Goal: Task Accomplishment & Management: Complete application form

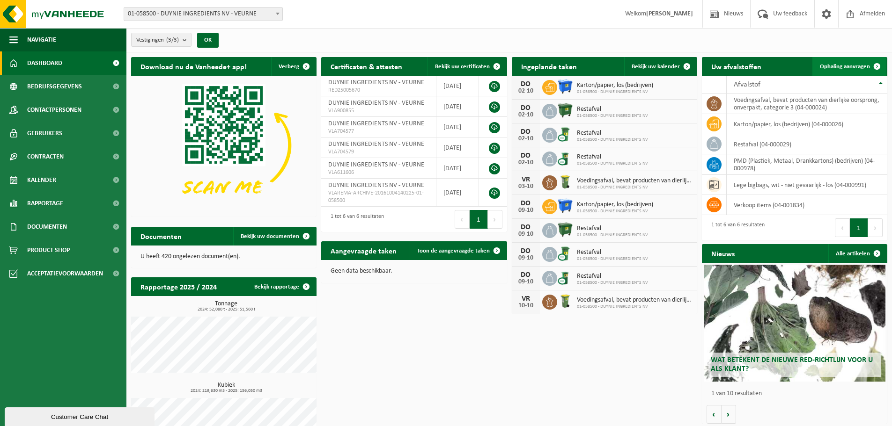
click at [844, 66] on span "Ophaling aanvragen" at bounding box center [844, 67] width 50 height 6
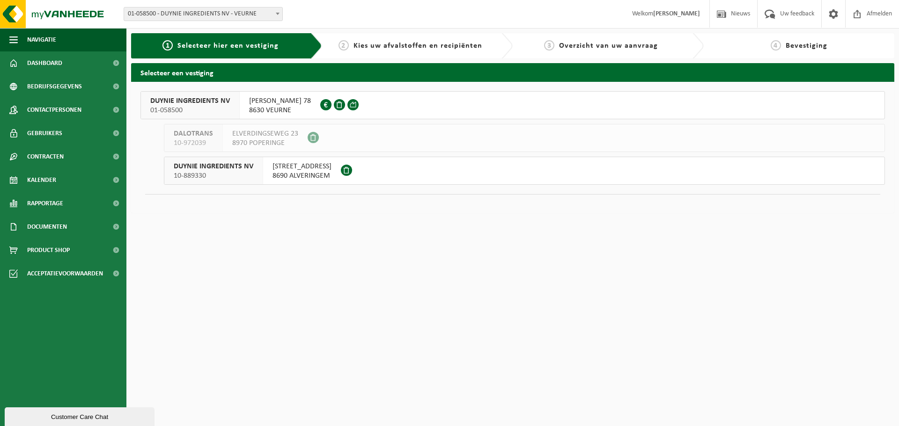
click at [220, 101] on span "DUYNIE INGREDIENTS NV" at bounding box center [190, 100] width 80 height 9
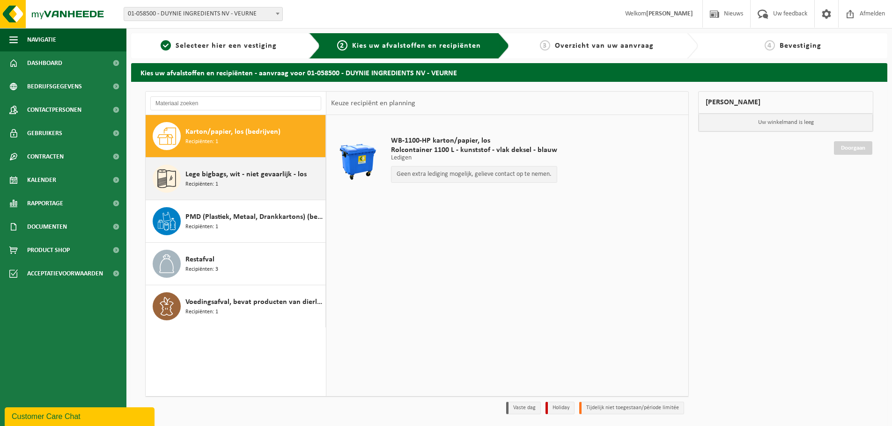
click at [262, 176] on span "Lege bigbags, wit - niet gevaarlijk - los" at bounding box center [245, 174] width 121 height 11
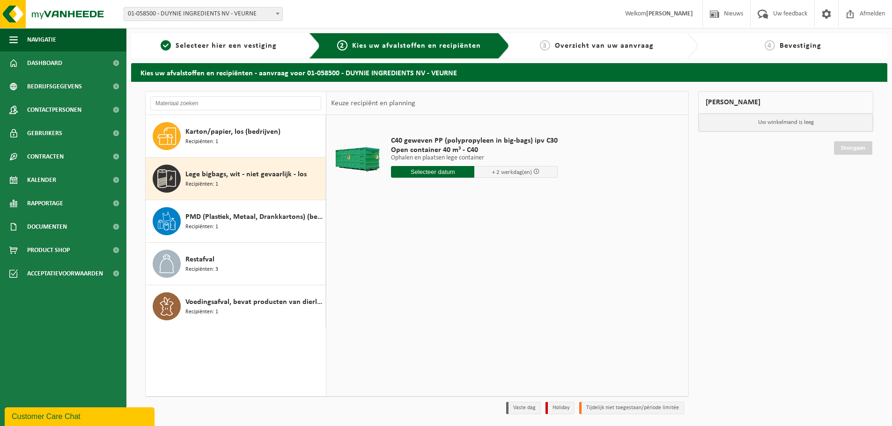
click at [448, 168] on input "text" at bounding box center [432, 172] width 83 height 12
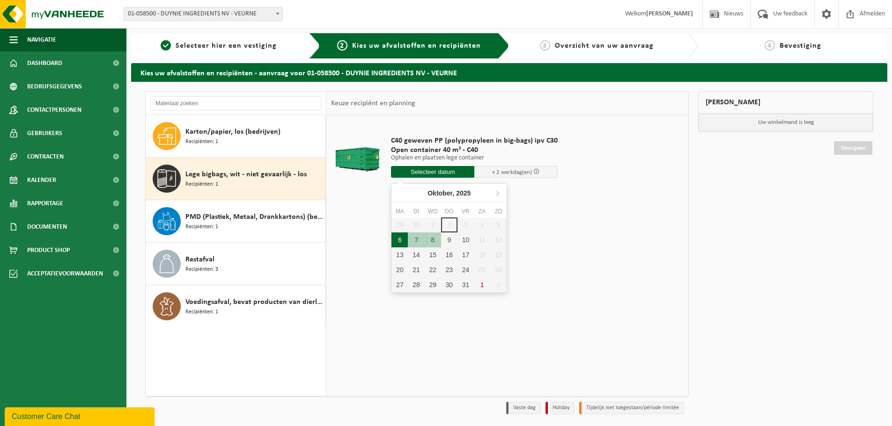
click at [405, 240] on div "6" at bounding box center [399, 240] width 16 height 15
type input "Van 2025-10-06"
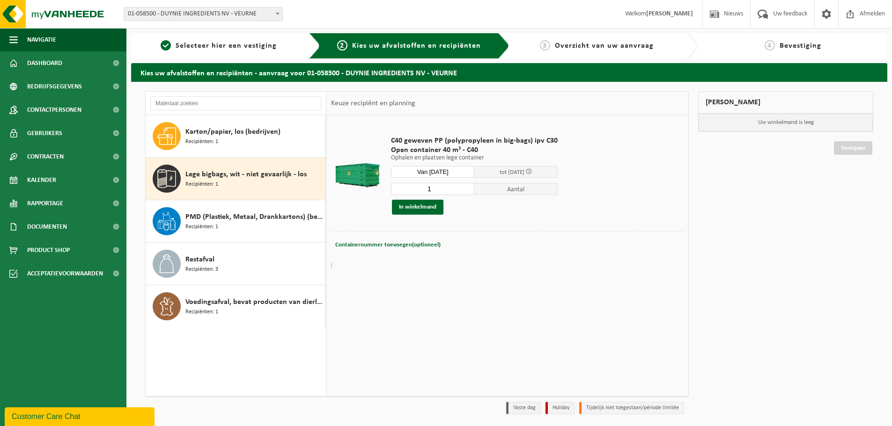
drag, startPoint x: 567, startPoint y: 262, endPoint x: 576, endPoint y: 269, distance: 11.3
click at [572, 265] on tbody "C40 geweven PP (polypropyleen in big-bags) ipv C30 Open container 40 m³ - C40 O…" at bounding box center [507, 194] width 352 height 148
click at [421, 210] on button "In winkelmand" at bounding box center [417, 207] width 51 height 15
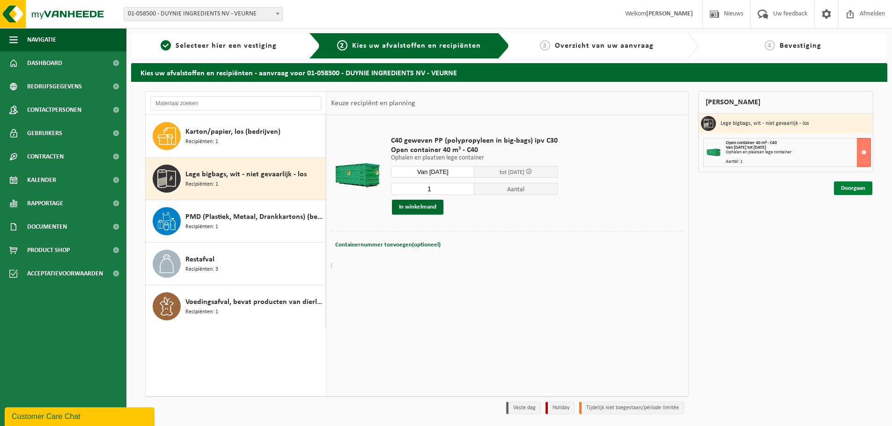
click at [846, 188] on link "Doorgaan" at bounding box center [853, 189] width 38 height 14
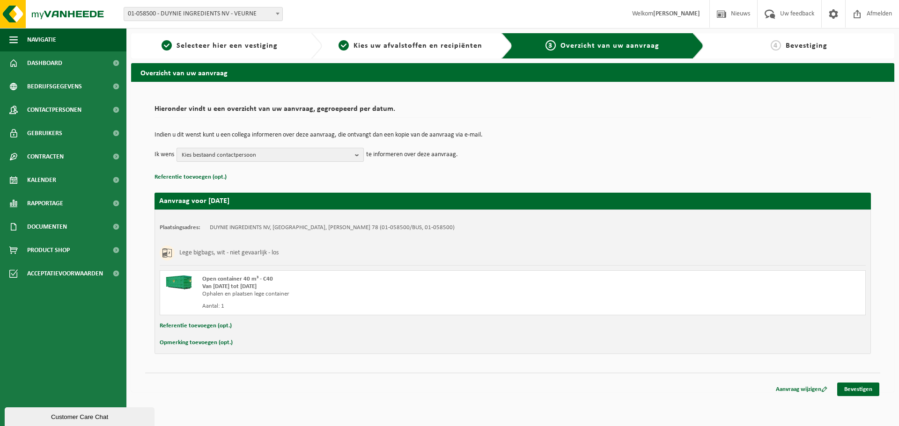
click at [285, 153] on span "Kies bestaand contactpersoon" at bounding box center [266, 155] width 169 height 14
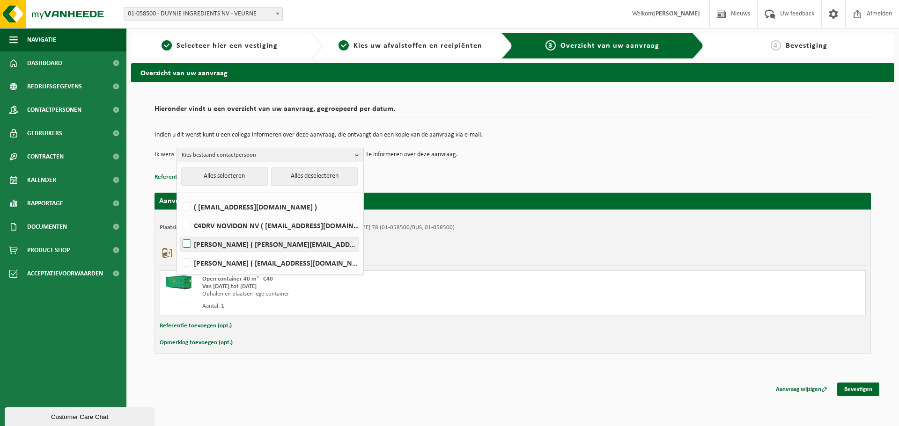
click at [230, 248] on label "Roel Sillis ( r.sillis@duynie.com )" at bounding box center [270, 244] width 178 height 14
click at [179, 233] on input "Roel Sillis ( r.sillis@duynie.com )" at bounding box center [179, 232] width 0 height 0
checkbox input "true"
click at [574, 162] on div "Indien u dit wenst kunt u een collega informeren over deze aanvraag, die ontvan…" at bounding box center [512, 147] width 716 height 49
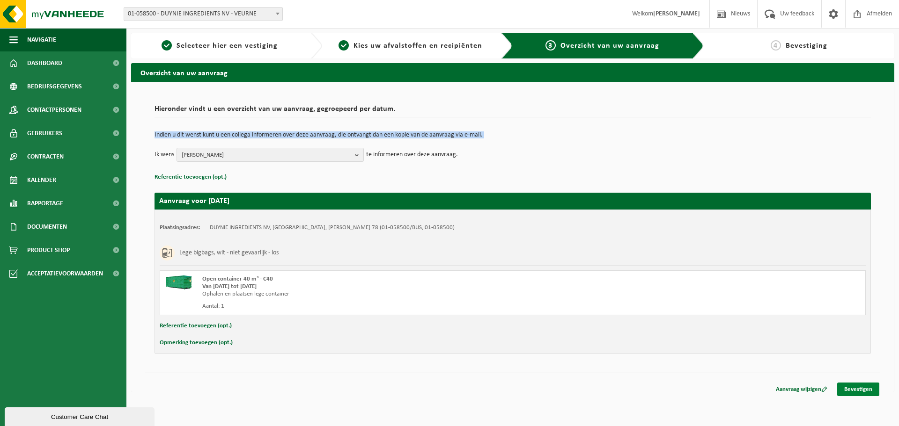
click at [861, 390] on link "Bevestigen" at bounding box center [858, 390] width 42 height 14
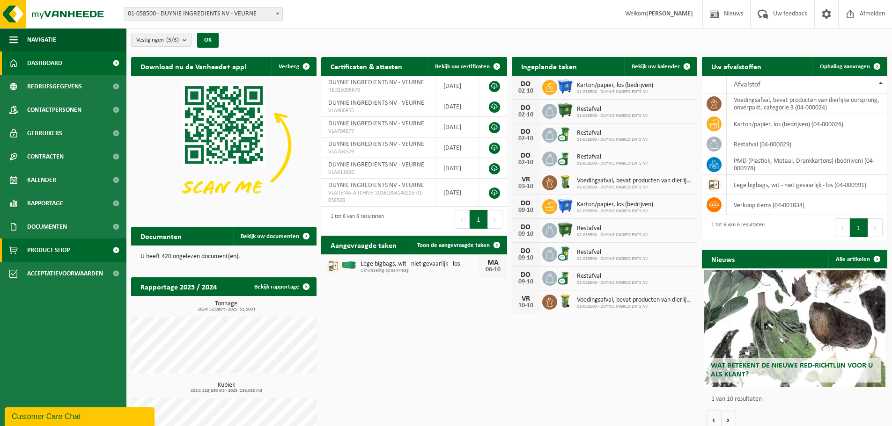
click at [58, 248] on span "Product Shop" at bounding box center [48, 250] width 43 height 23
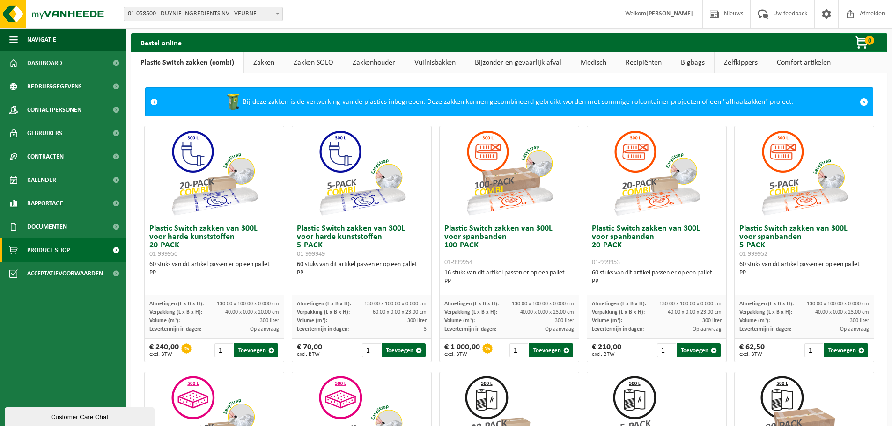
click at [421, 64] on link "Vuilnisbakken" at bounding box center [435, 63] width 60 height 22
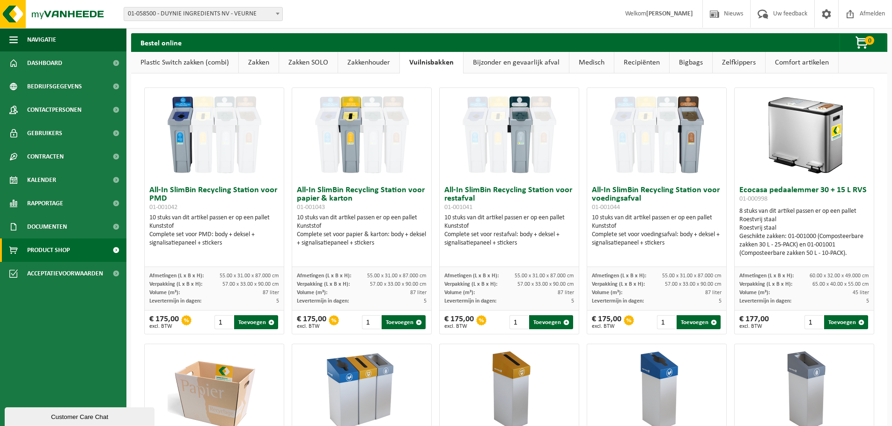
click at [628, 63] on link "Recipiënten" at bounding box center [641, 63] width 55 height 22
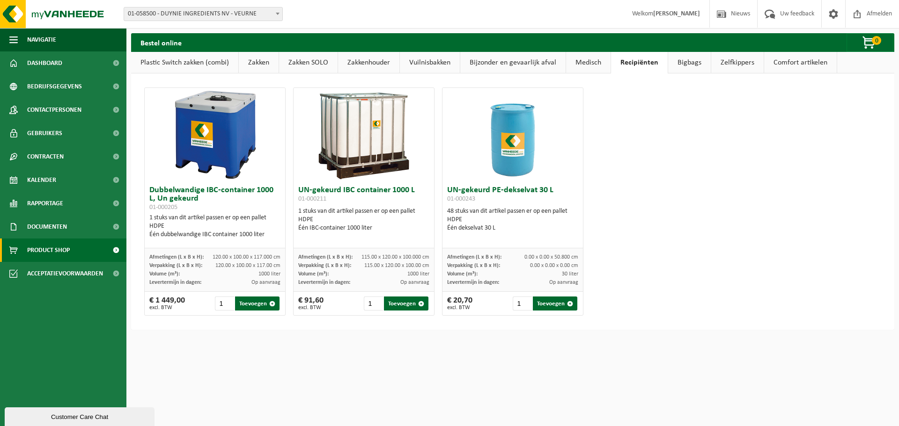
drag, startPoint x: 660, startPoint y: 56, endPoint x: 665, endPoint y: 57, distance: 5.2
click at [661, 56] on link "Recipiënten" at bounding box center [639, 63] width 57 height 22
click at [674, 59] on link "Bigbags" at bounding box center [689, 63] width 43 height 22
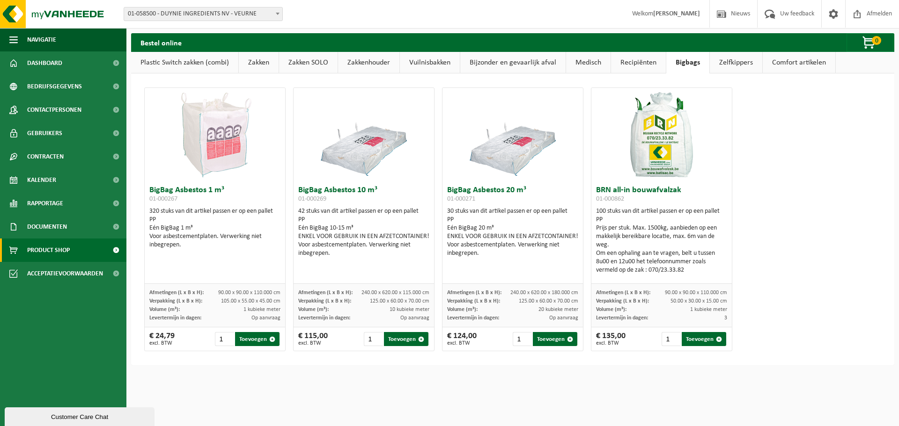
click at [719, 59] on link "Zelfkippers" at bounding box center [736, 63] width 52 height 22
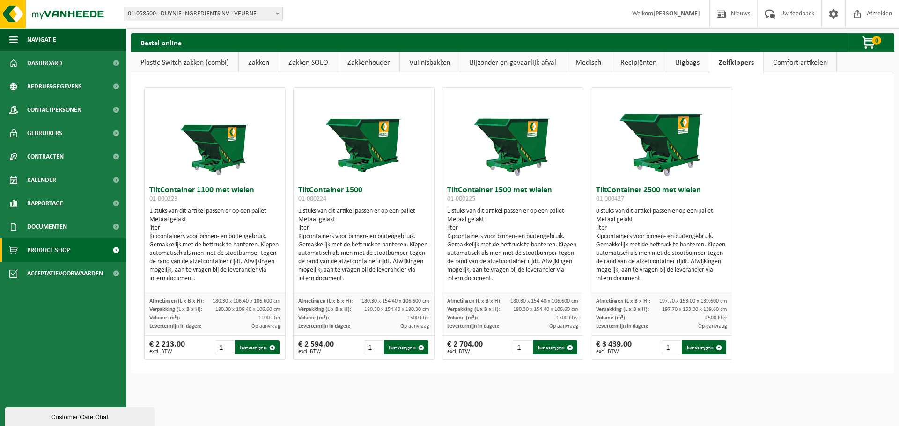
click at [791, 59] on link "Comfort artikelen" at bounding box center [799, 63] width 73 height 22
